Goal: Information Seeking & Learning: Check status

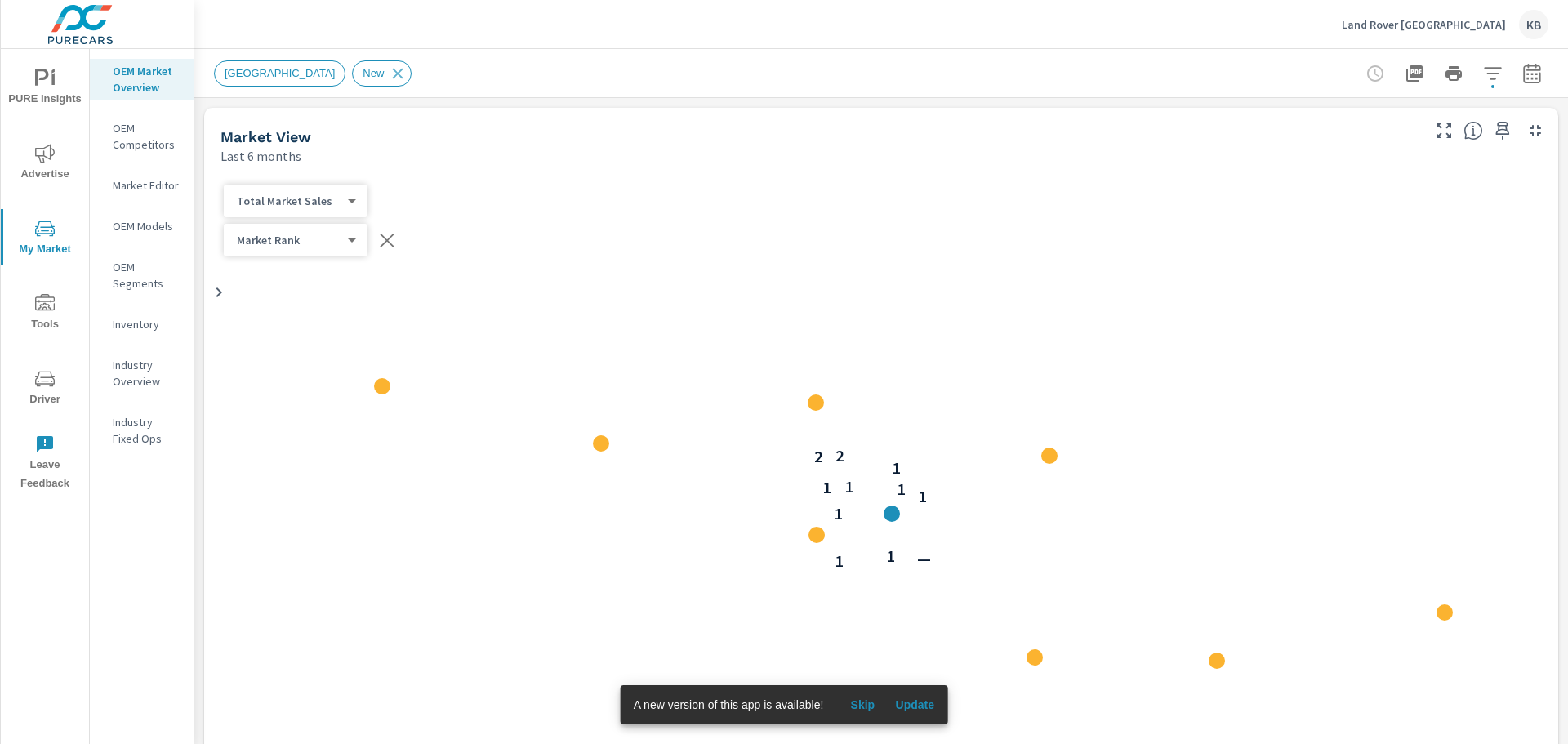
scroll to position [1, 0]
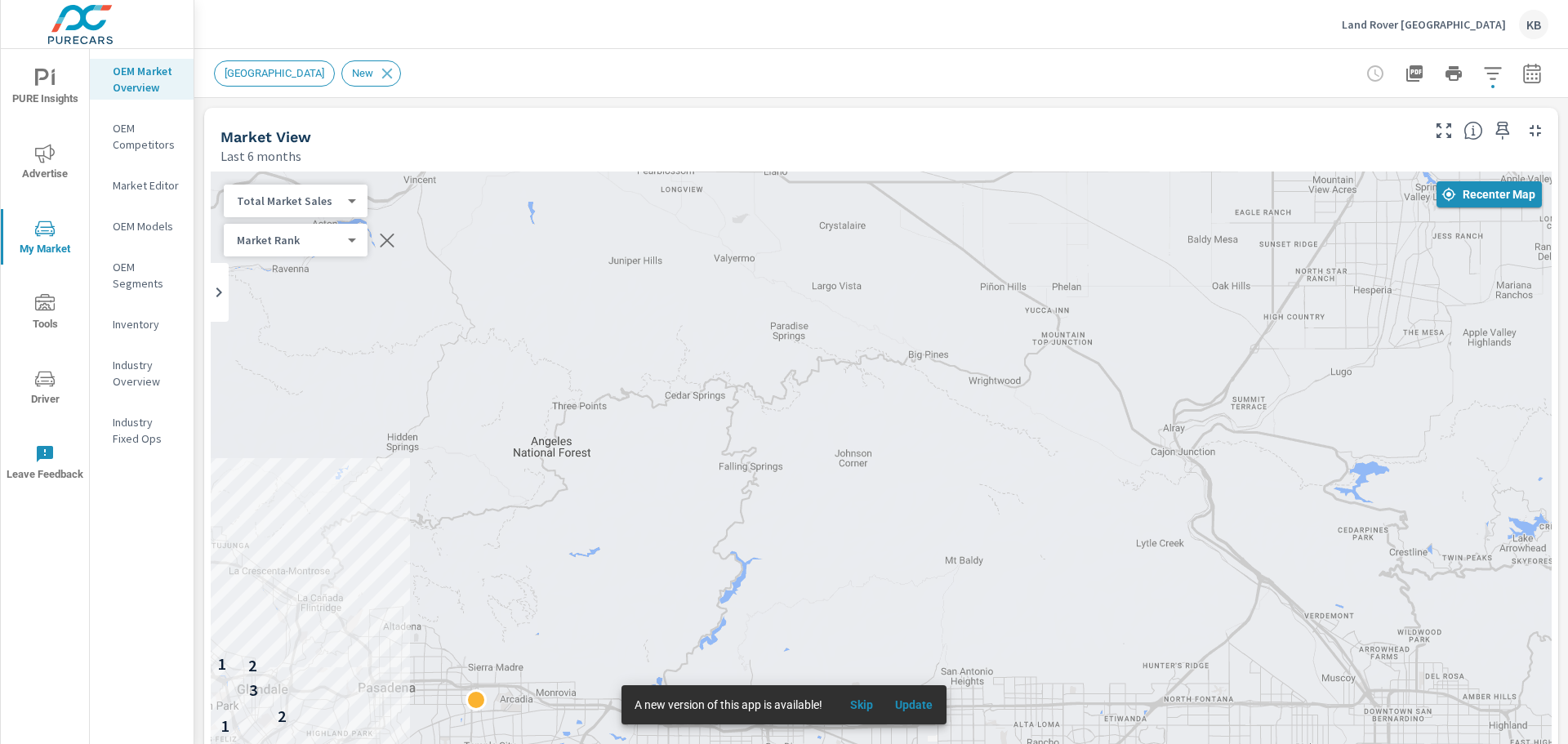
click at [1481, 204] on button "Recenter Map" at bounding box center [1489, 194] width 105 height 26
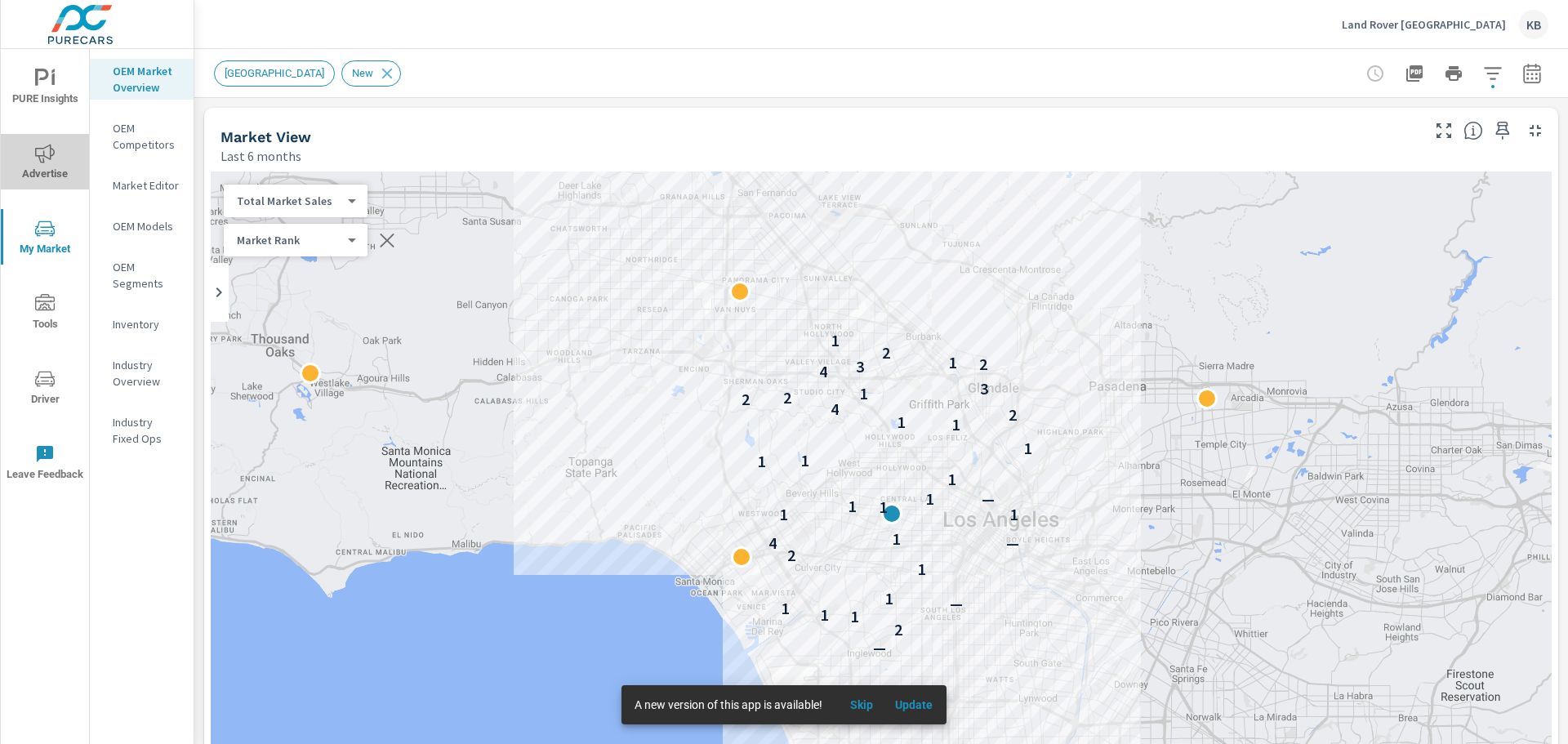
click at [46, 166] on span "Advertise" at bounding box center [45, 163] width 79 height 40
